Goal: Navigation & Orientation: Find specific page/section

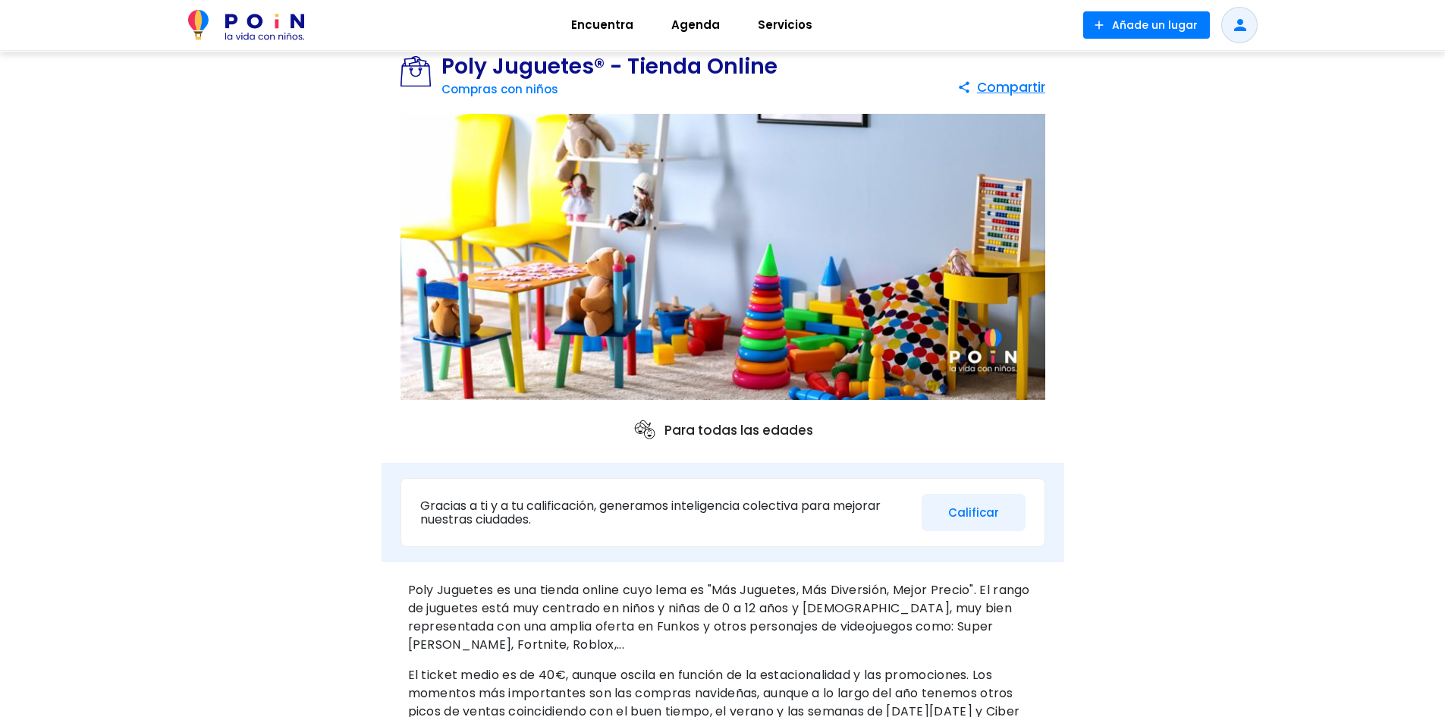
scroll to position [42, 0]
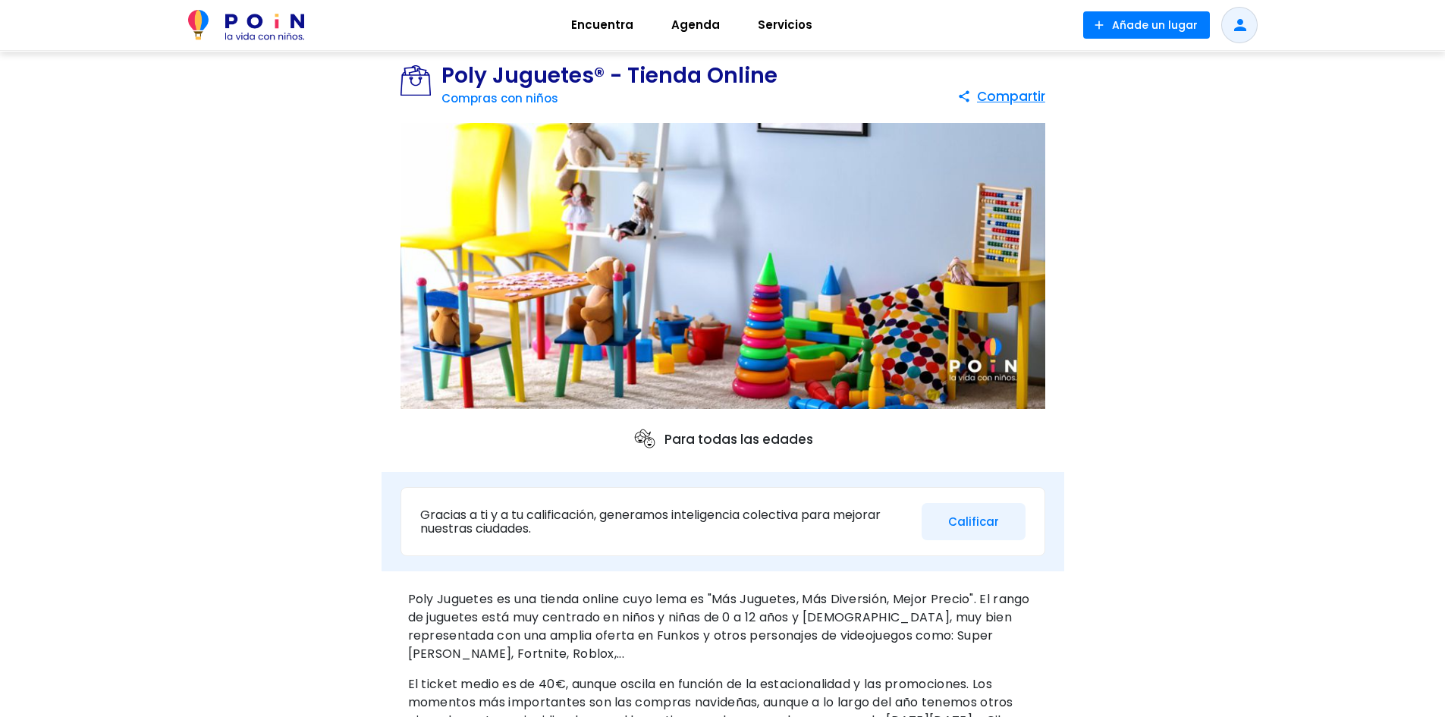
click at [603, 28] on span "Encuentra" at bounding box center [602, 25] width 76 height 24
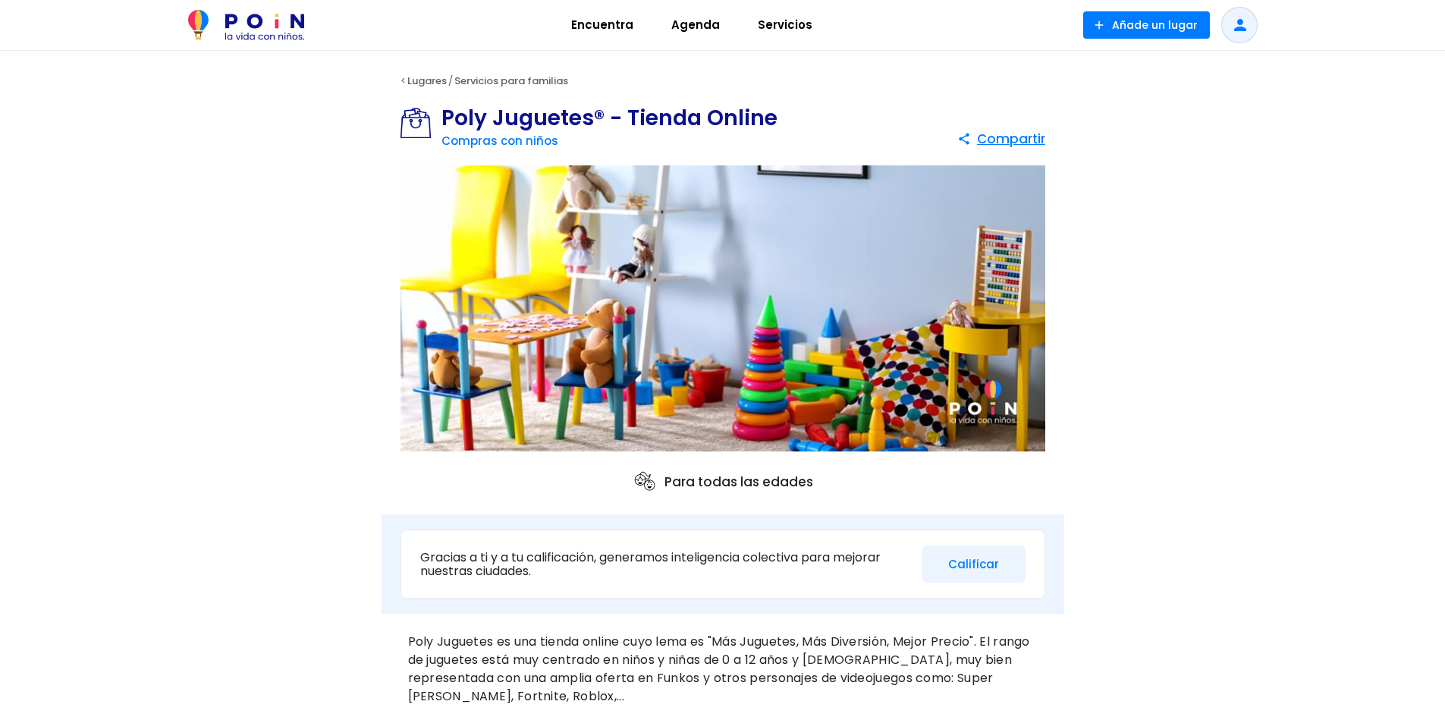
click at [620, 33] on span "Encuentra" at bounding box center [602, 25] width 76 height 24
